Goal: Information Seeking & Learning: Learn about a topic

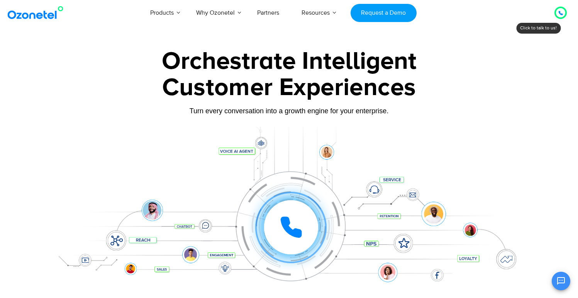
click at [41, 15] on img at bounding box center [37, 13] width 63 height 14
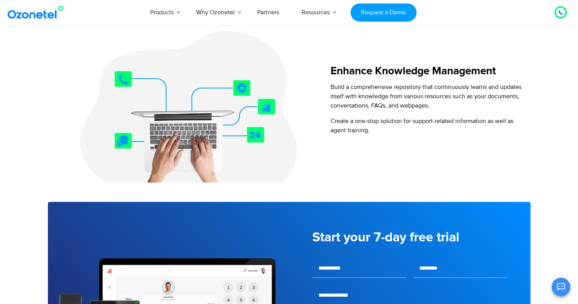
scroll to position [927, 0]
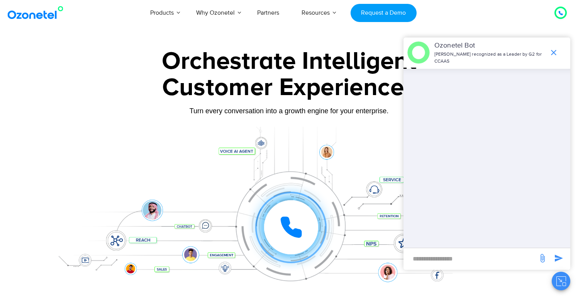
click at [559, 51] on span "end chat or minimize" at bounding box center [553, 52] width 15 height 15
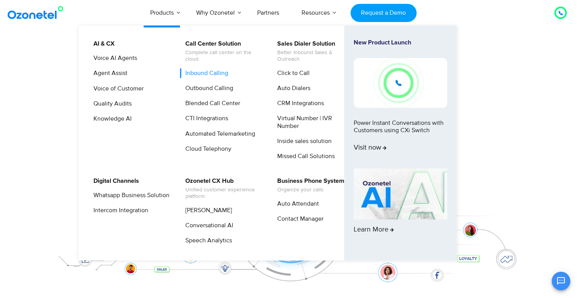
click at [219, 72] on link "Inbound Calling" at bounding box center [204, 73] width 49 height 10
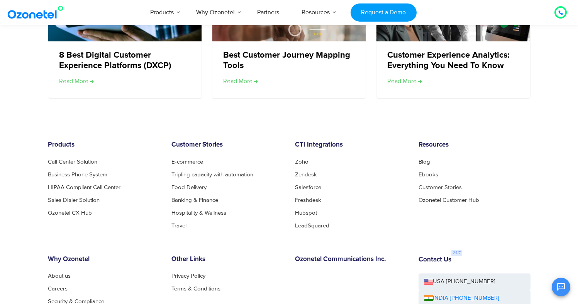
scroll to position [2601, 0]
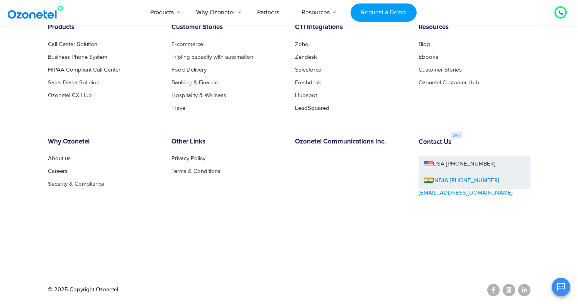
drag, startPoint x: 28, startPoint y: 122, endPoint x: 36, endPoint y: 150, distance: 29.7
click at [28, 122] on footer "Products Call Center Solution Business Phone System HIPAA Compliant Call Center…" at bounding box center [289, 144] width 578 height 318
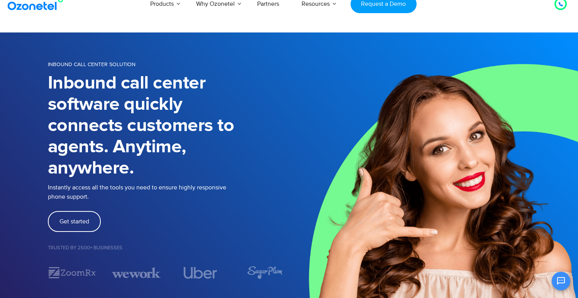
scroll to position [0, 0]
